Goal: Task Accomplishment & Management: Use online tool/utility

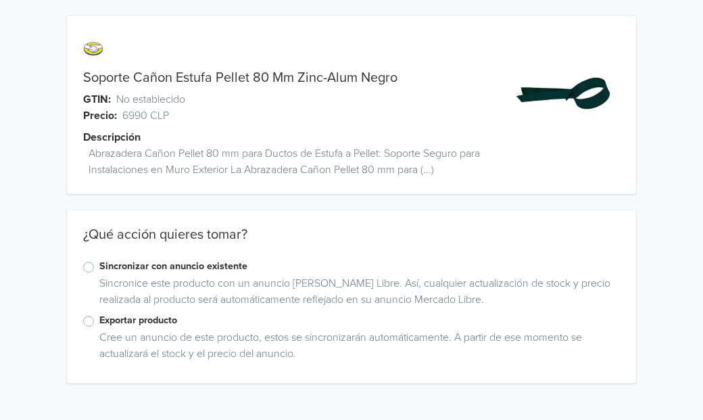
click at [99, 321] on label "Exportar producto" at bounding box center [359, 320] width 520 height 15
click at [0, 0] on input "Exportar producto" at bounding box center [0, 0] width 0 height 0
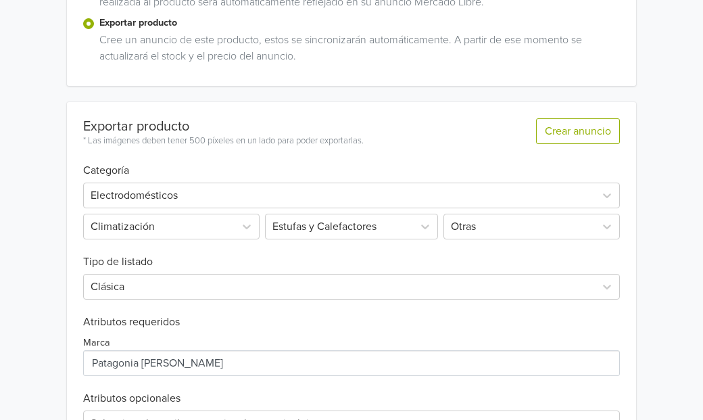
scroll to position [388, 0]
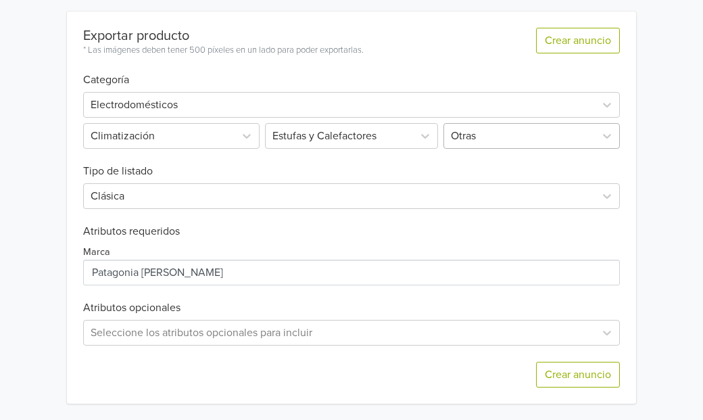
click at [472, 134] on div at bounding box center [519, 135] width 137 height 19
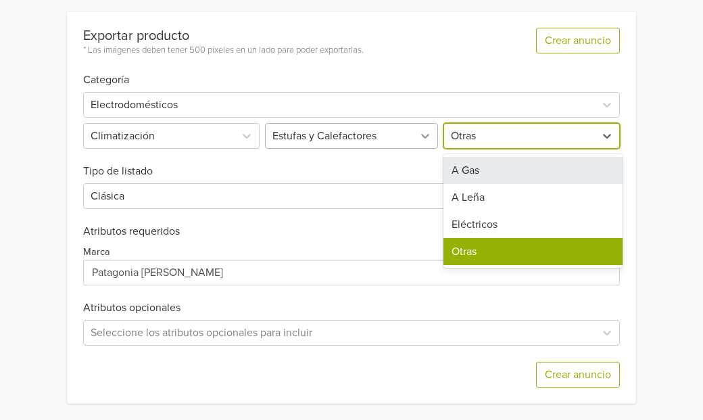
click at [422, 136] on icon at bounding box center [425, 136] width 8 height 5
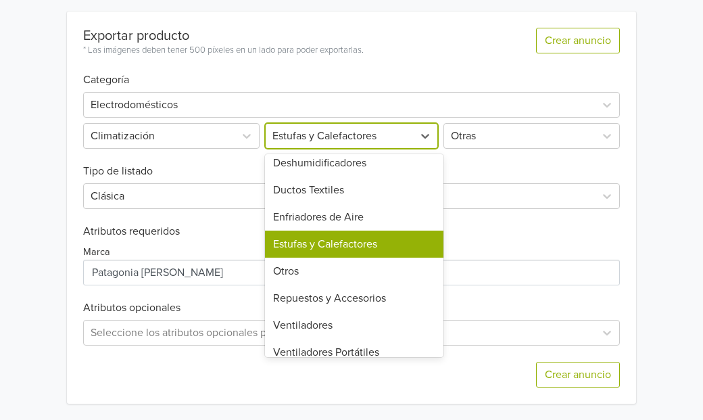
scroll to position [154, 0]
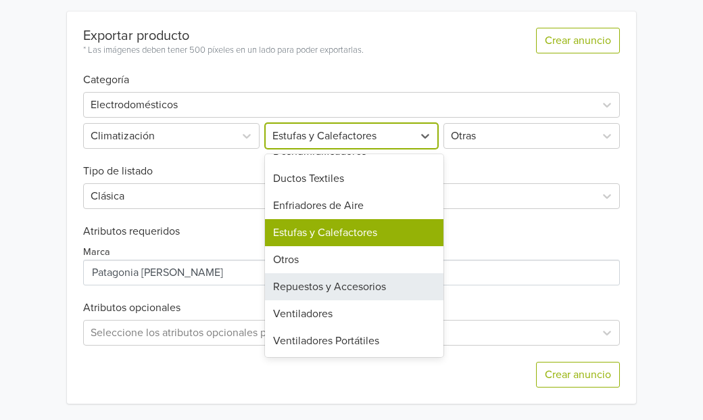
click at [343, 291] on div "Repuestos y Accesorios" at bounding box center [354, 286] width 179 height 27
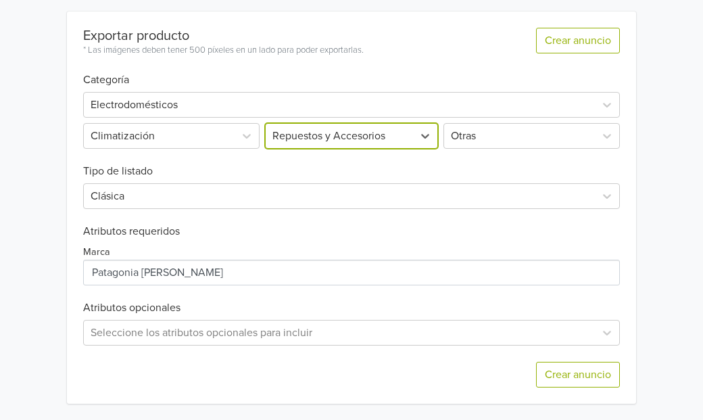
scroll to position [191, 0]
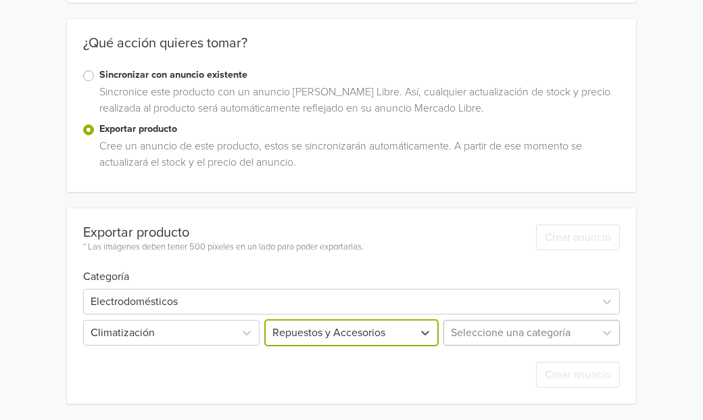
click at [554, 333] on div "Seleccione una categoría" at bounding box center [530, 333] width 179 height 26
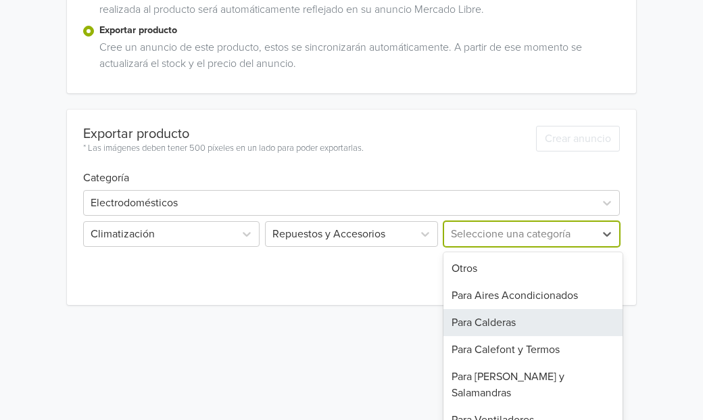
click at [506, 328] on div "Para Calderas" at bounding box center [532, 322] width 179 height 27
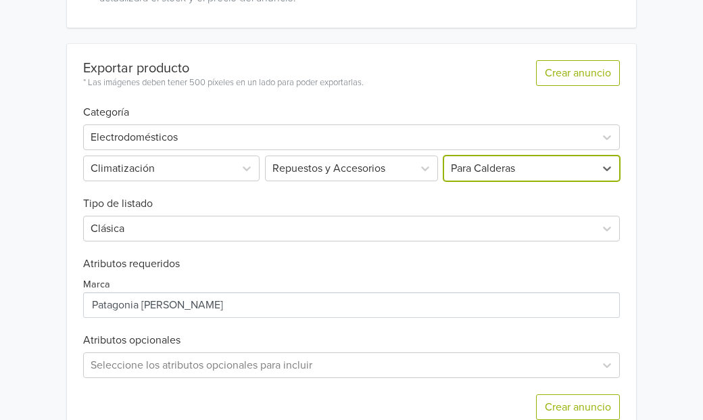
scroll to position [388, 0]
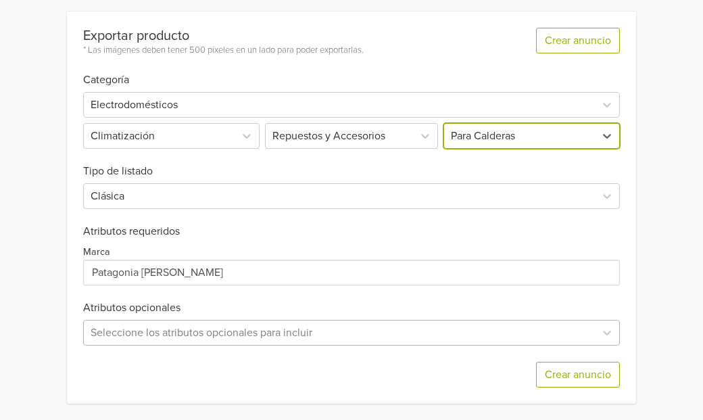
click at [210, 323] on div "Seleccione los atributos opcionales para incluir" at bounding box center [351, 333] width 537 height 26
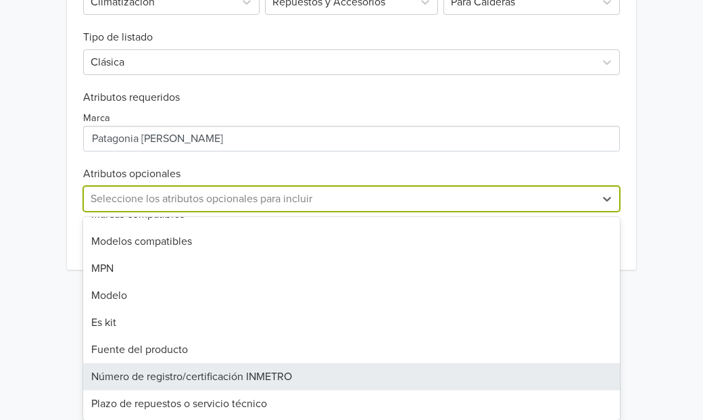
scroll to position [0, 0]
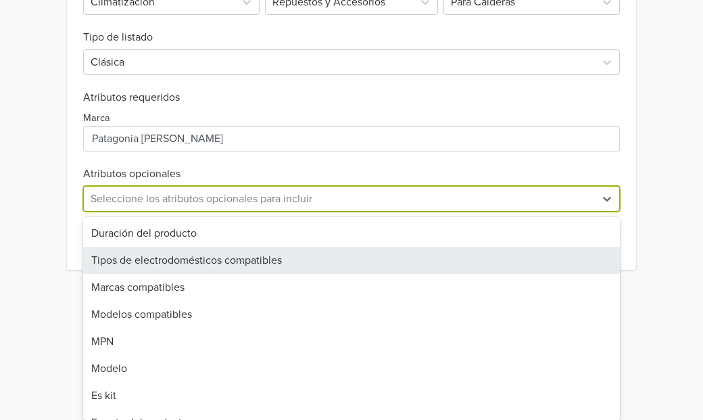
click at [179, 255] on div "Tipos de electrodomésticos compatibles" at bounding box center [351, 260] width 537 height 27
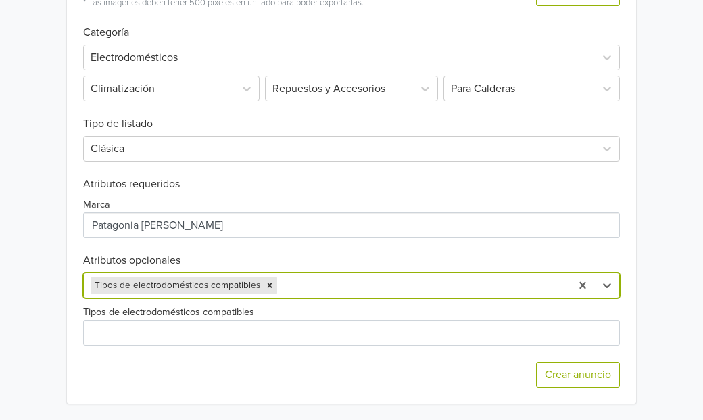
scroll to position [435, 0]
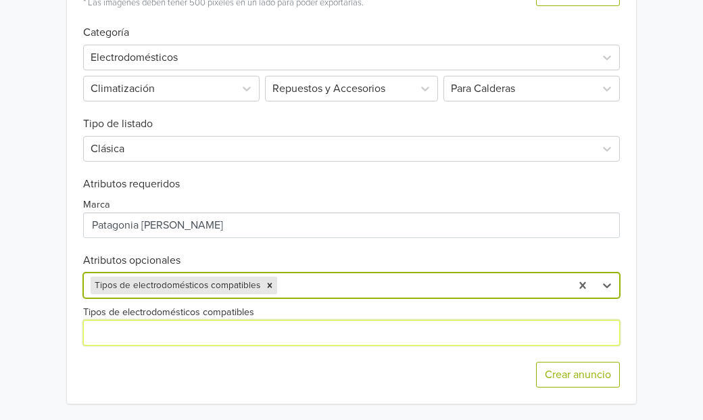
click at [163, 335] on input "Tipos de electrodomésticos compatibles" at bounding box center [351, 333] width 537 height 26
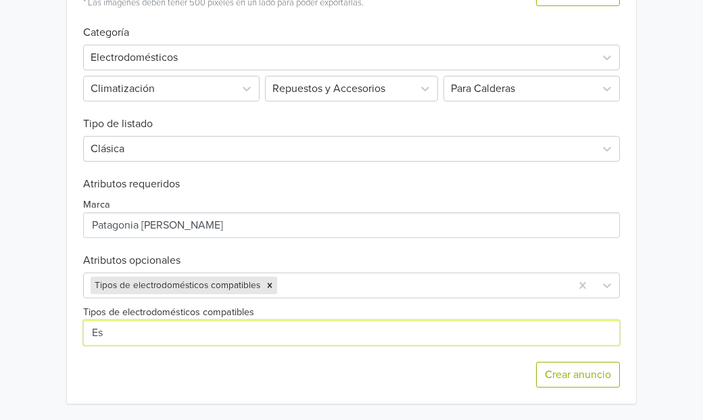
type input "Estufas y Calderas a Pellet"
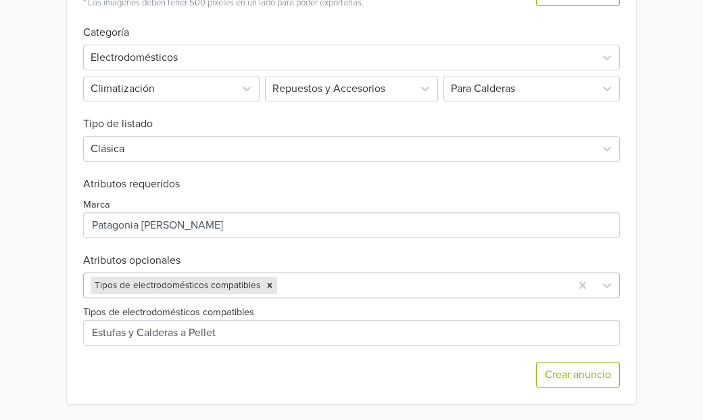
click at [311, 284] on div at bounding box center [422, 285] width 284 height 19
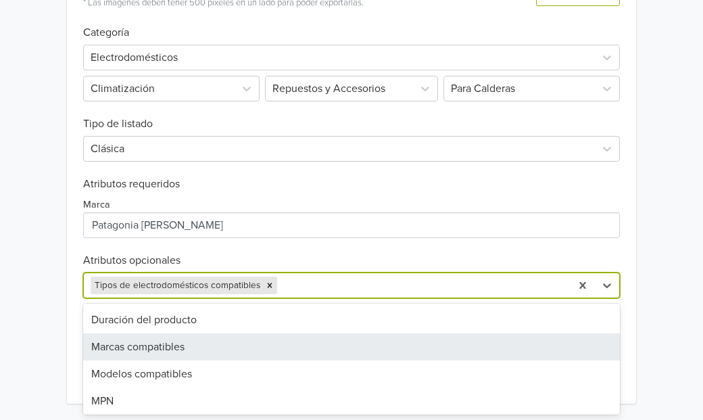
click at [199, 349] on div "Marcas compatibles" at bounding box center [351, 346] width 537 height 27
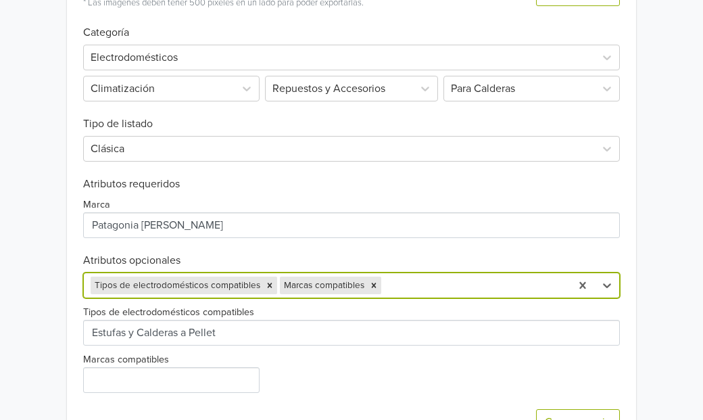
scroll to position [451, 0]
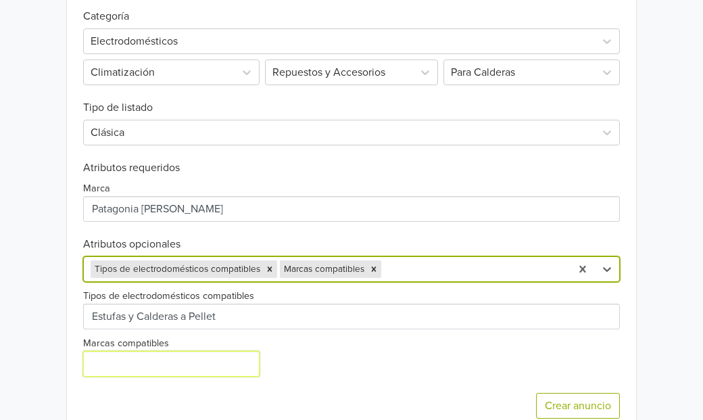
click at [189, 358] on input "Marcas compatibles" at bounding box center [171, 364] width 176 height 26
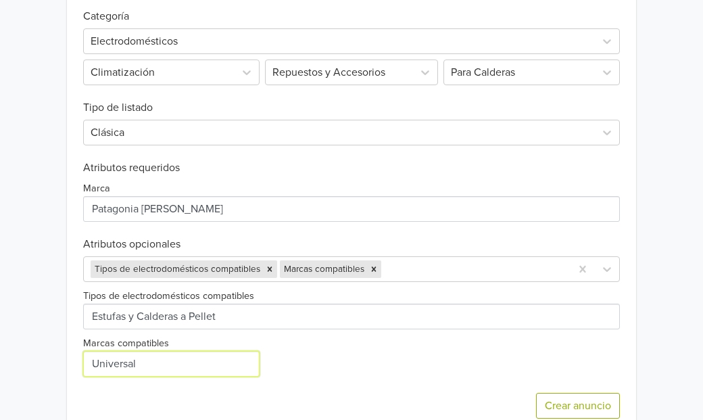
type input "Universal para Estufas y Calderas a Pellet 80 mm"
click at [293, 355] on div "Tipos de electrodomésticos compatibles Marcas compatibles" at bounding box center [351, 329] width 537 height 95
click at [403, 272] on div "Exportar producto * Las imágenes deben tener 500 píxeles en un lado para poder …" at bounding box center [351, 191] width 537 height 487
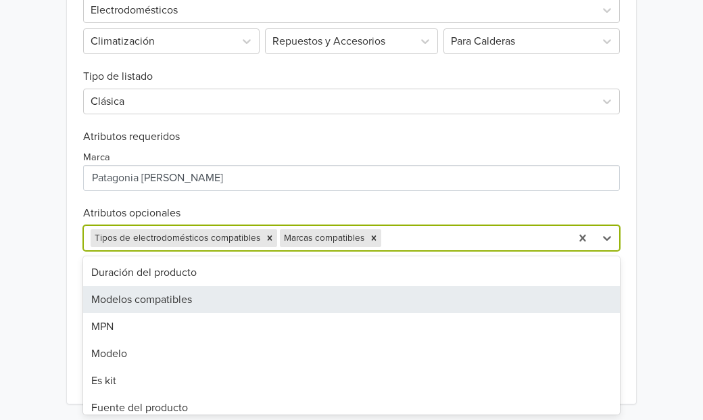
click at [158, 302] on div "Modelos compatibles" at bounding box center [351, 299] width 537 height 27
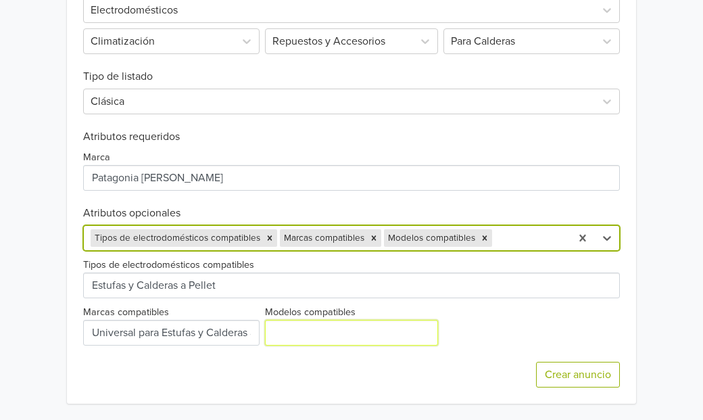
click at [291, 337] on input "Modelos compatibles" at bounding box center [352, 333] width 174 height 26
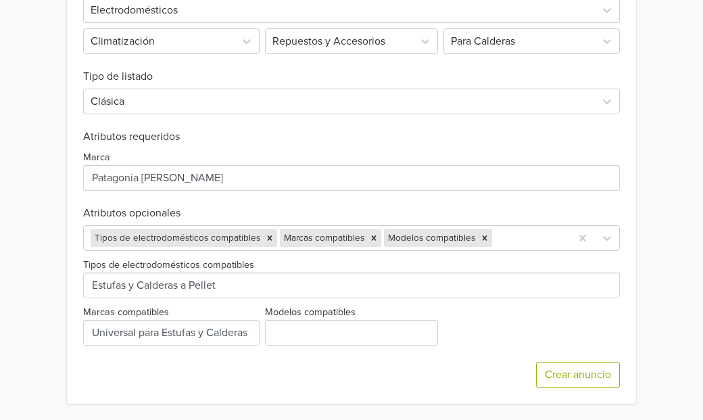
click at [489, 332] on div "Tipos de electrodomésticos compatibles Marcas compatibles Modelos compatibles" at bounding box center [351, 298] width 537 height 95
click at [484, 235] on icon "Remove Modelos compatibles" at bounding box center [484, 237] width 9 height 9
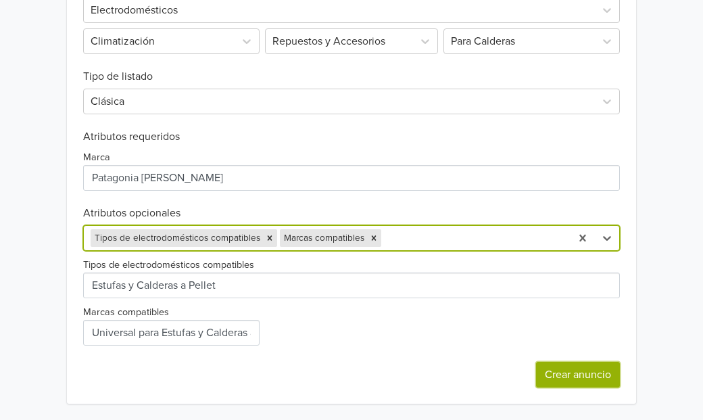
click at [570, 371] on button "Crear anuncio" at bounding box center [578, 375] width 84 height 26
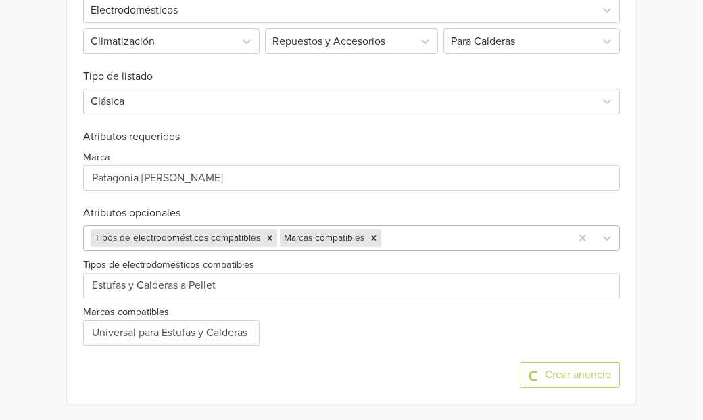
scroll to position [0, 0]
